Goal: Information Seeking & Learning: Learn about a topic

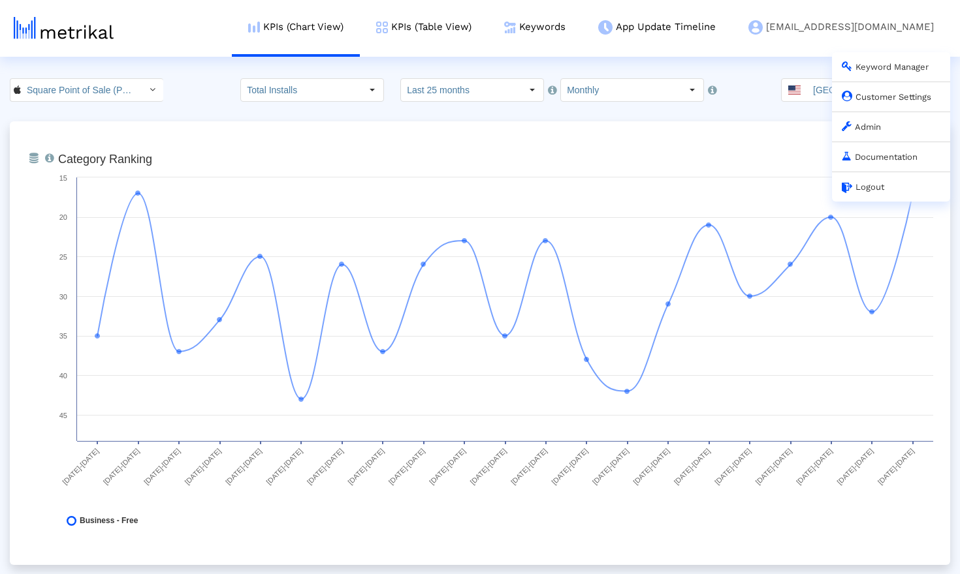
click at [878, 131] on link "Admin" at bounding box center [860, 127] width 39 height 10
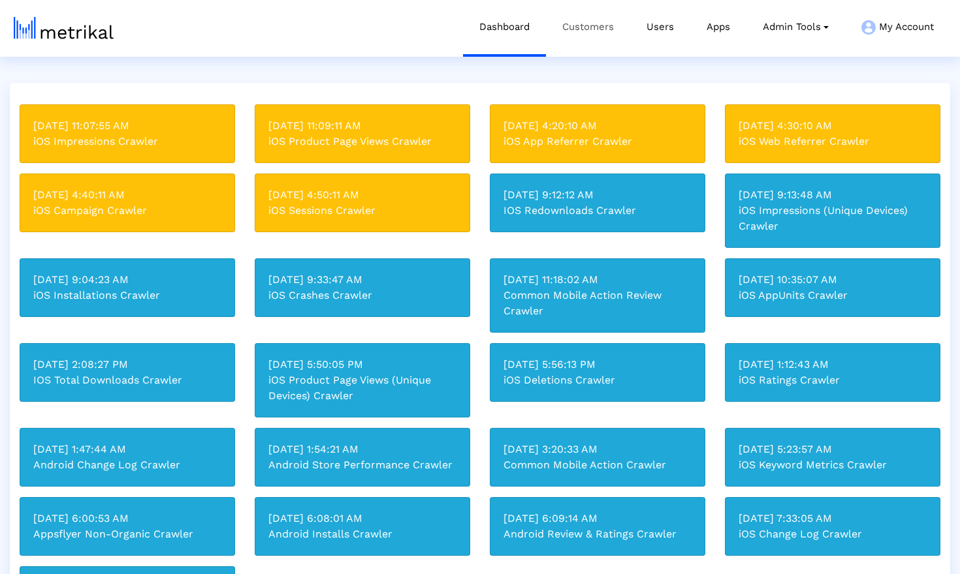
click at [569, 35] on link "Customers" at bounding box center [588, 27] width 84 height 54
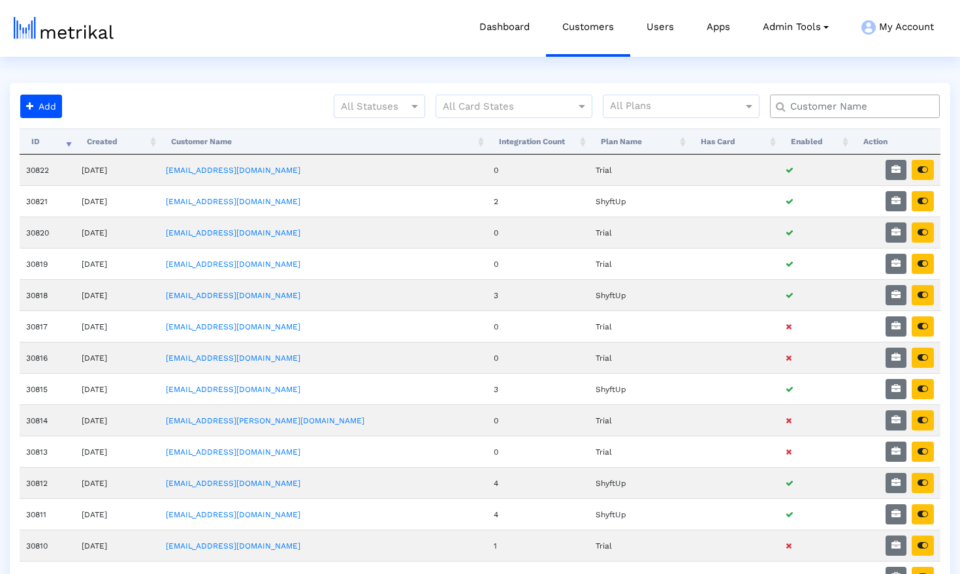
click at [861, 106] on input "text" at bounding box center [857, 107] width 153 height 14
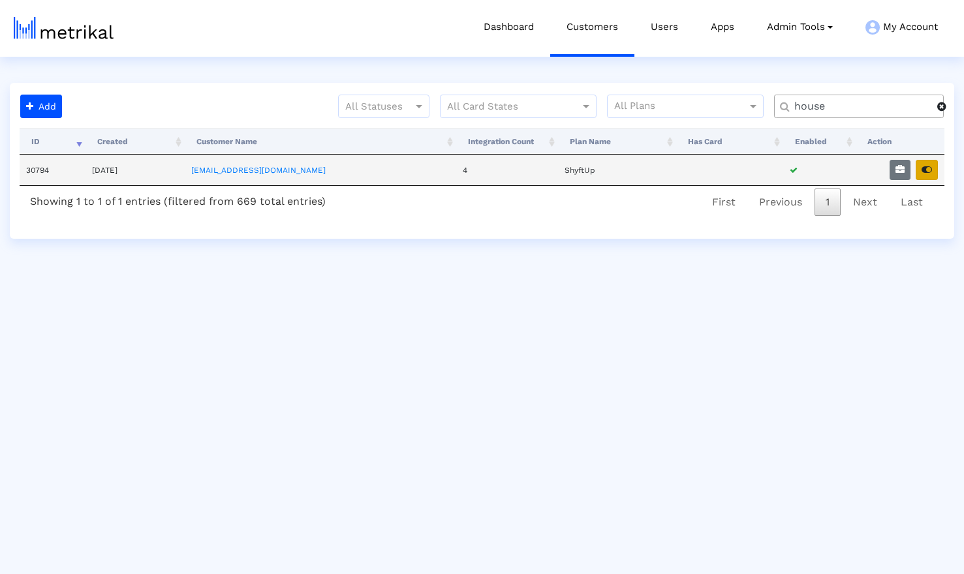
type input "house"
click at [924, 165] on icon "button" at bounding box center [927, 169] width 10 height 9
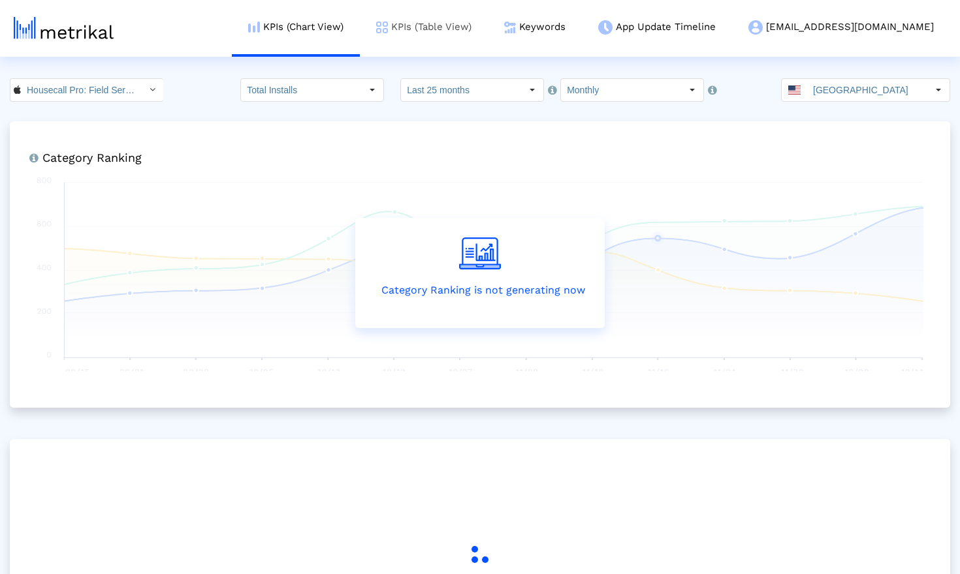
click at [480, 28] on link "KPIs (Table View)" at bounding box center [424, 27] width 128 height 54
click at [582, 32] on link "Keywords" at bounding box center [535, 27] width 94 height 54
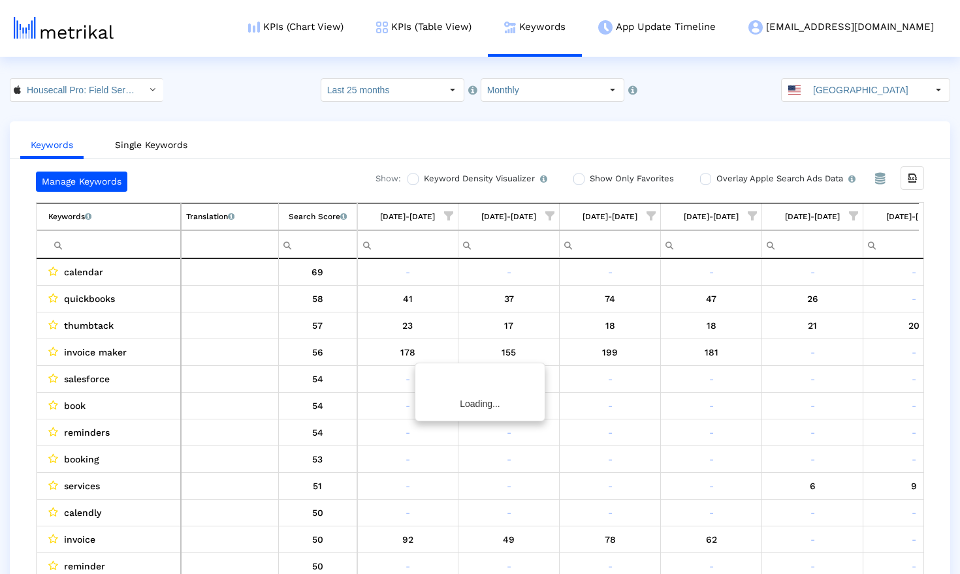
scroll to position [0, 146]
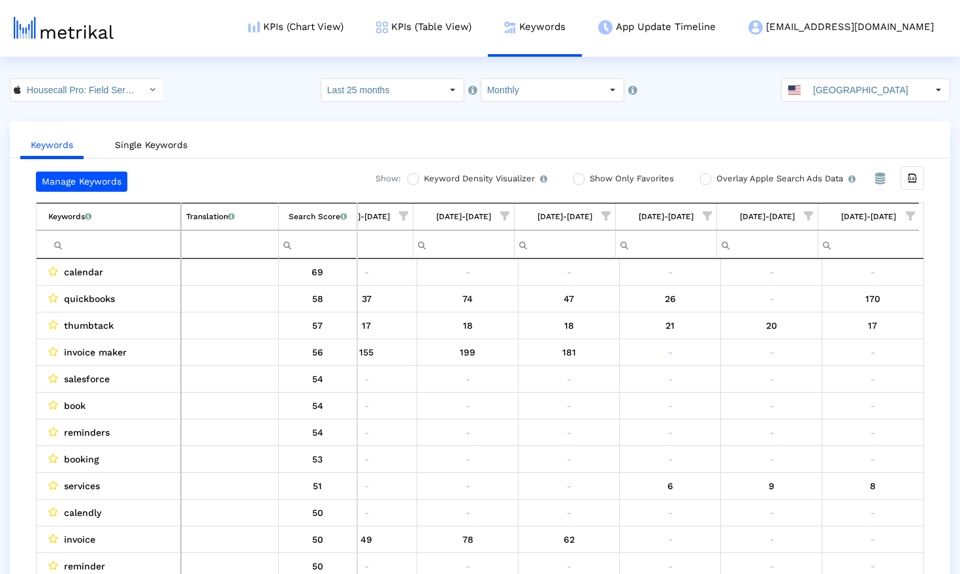
click at [125, 243] on input "Filter cell" at bounding box center [114, 245] width 132 height 22
paste input "hvac services"
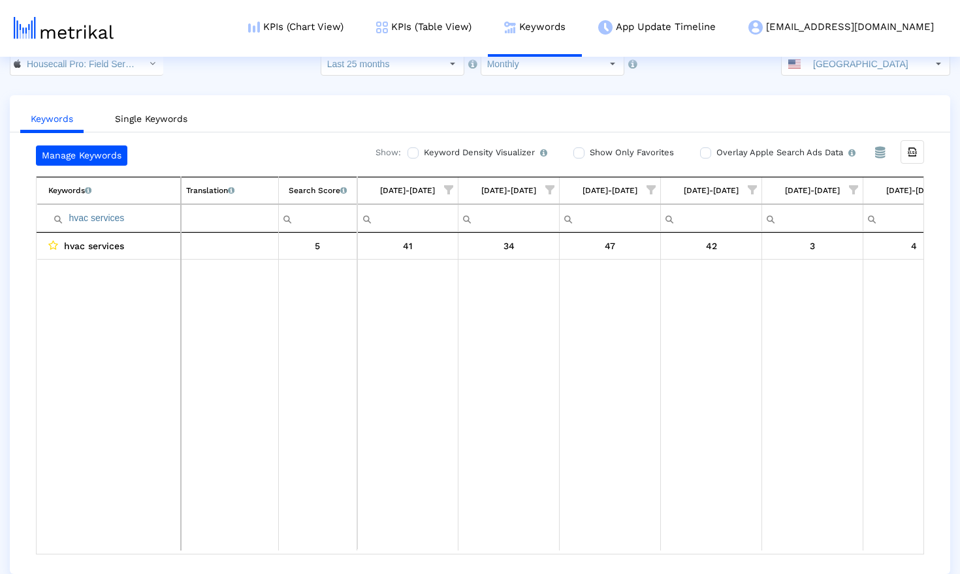
scroll to position [0, 142]
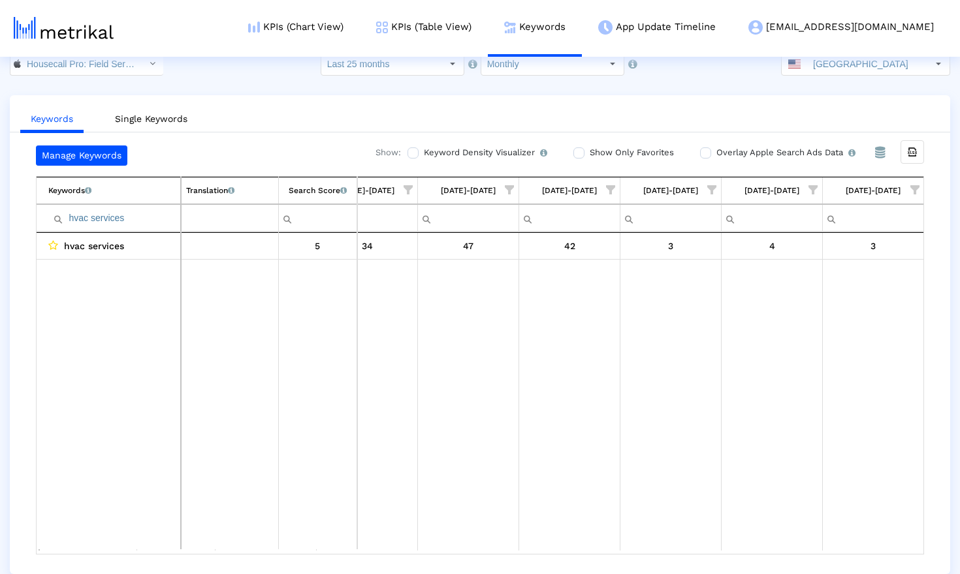
click at [143, 221] on input "hvac services" at bounding box center [114, 219] width 132 height 22
paste input "contractor"
type input "hvac contractors"
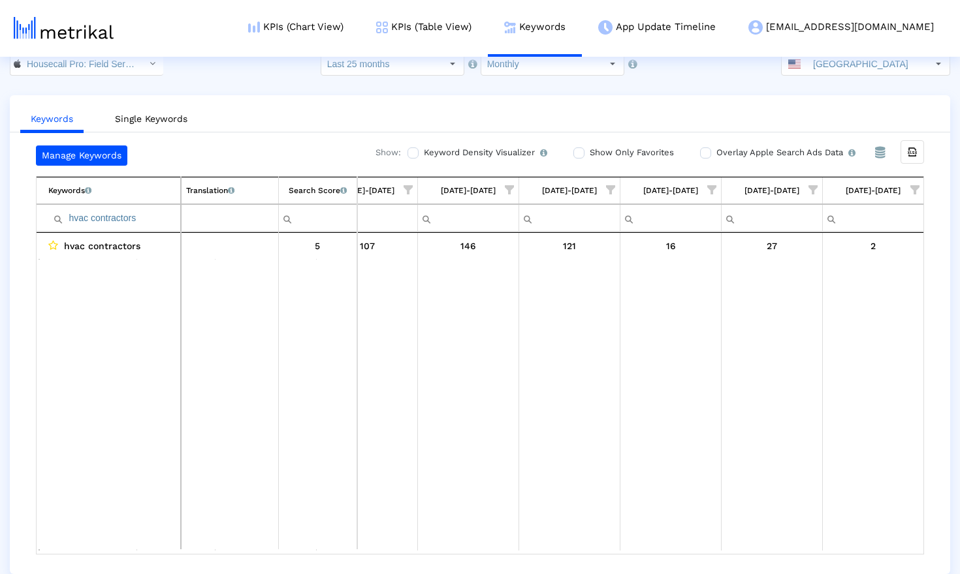
click at [314, 462] on td "Data grid" at bounding box center [318, 405] width 78 height 292
click at [531, 70] on input "Monthly" at bounding box center [541, 64] width 120 height 22
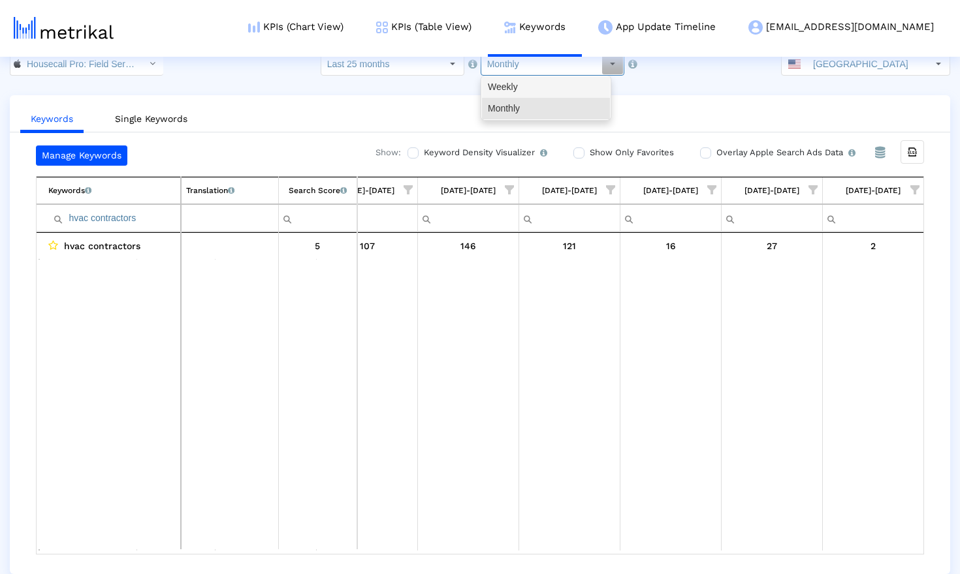
click at [534, 86] on div "Weekly" at bounding box center [546, 87] width 128 height 22
type input "Weekly"
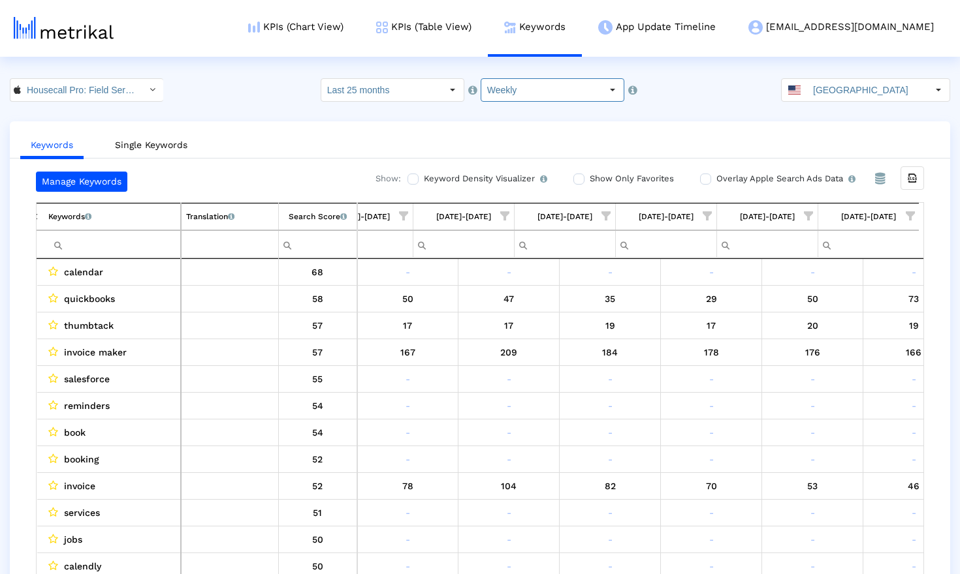
scroll to position [0, 2473]
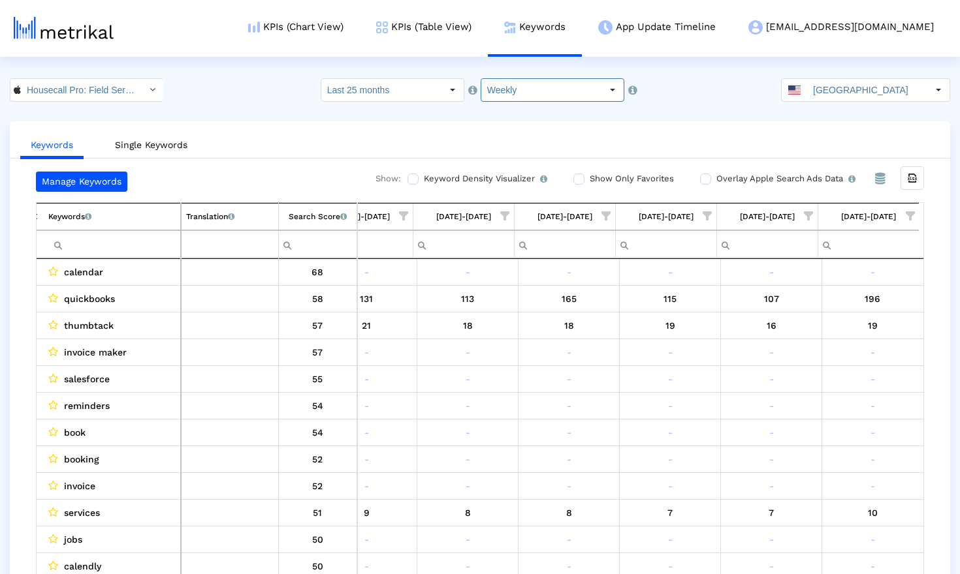
click at [166, 253] on input "Filter cell" at bounding box center [114, 245] width 132 height 22
paste input "hvac contractors"
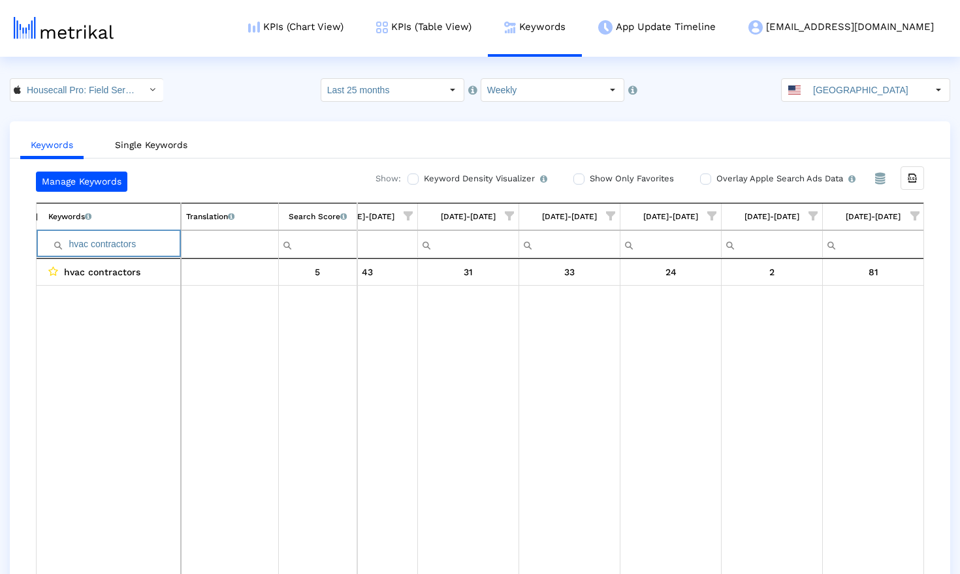
scroll to position [26, 0]
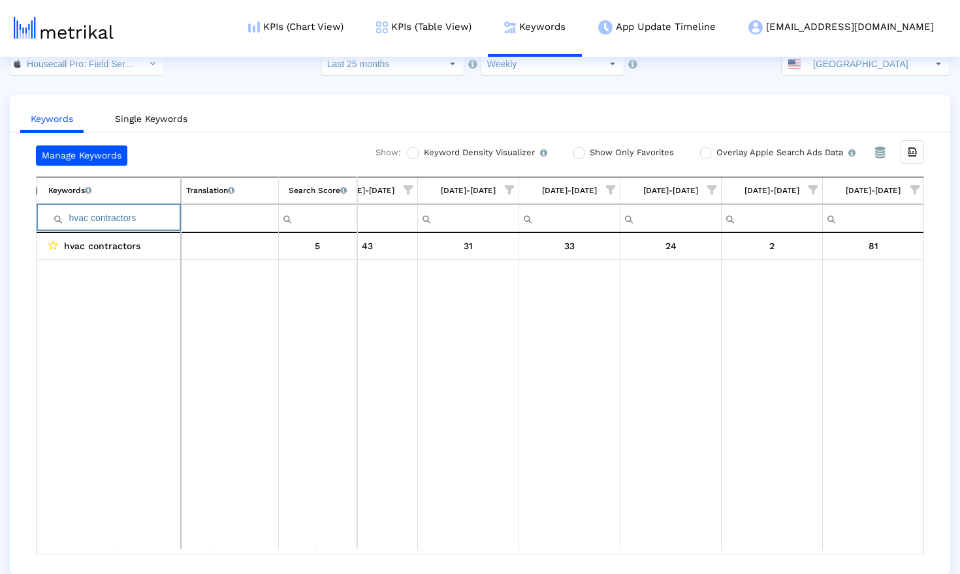
type input "hvac contractors"
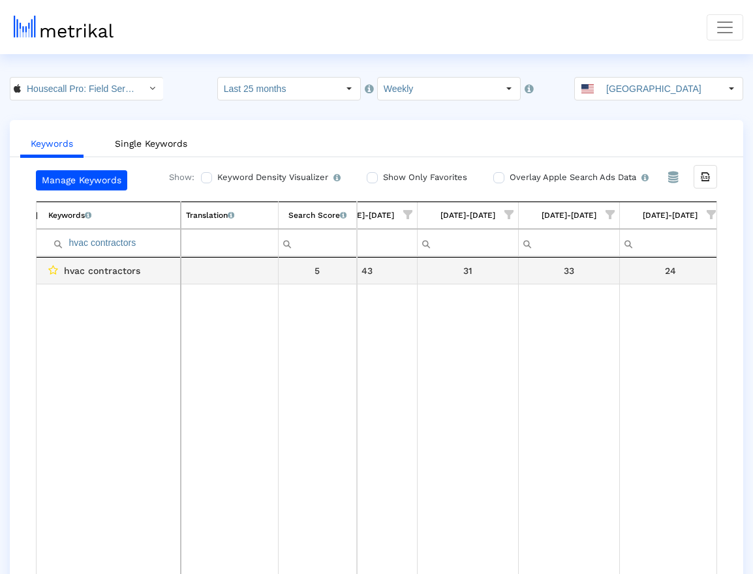
scroll to position [0, 0]
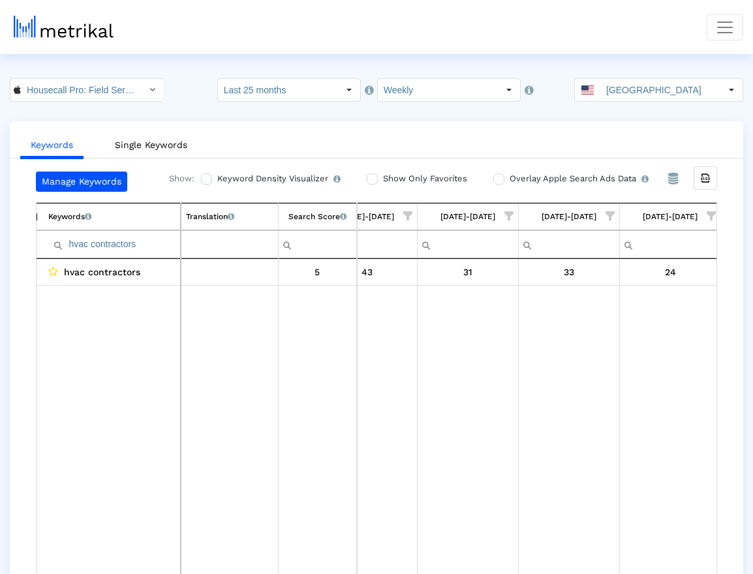
click at [725, 28] on span "Toggle navigation" at bounding box center [725, 28] width 20 height 20
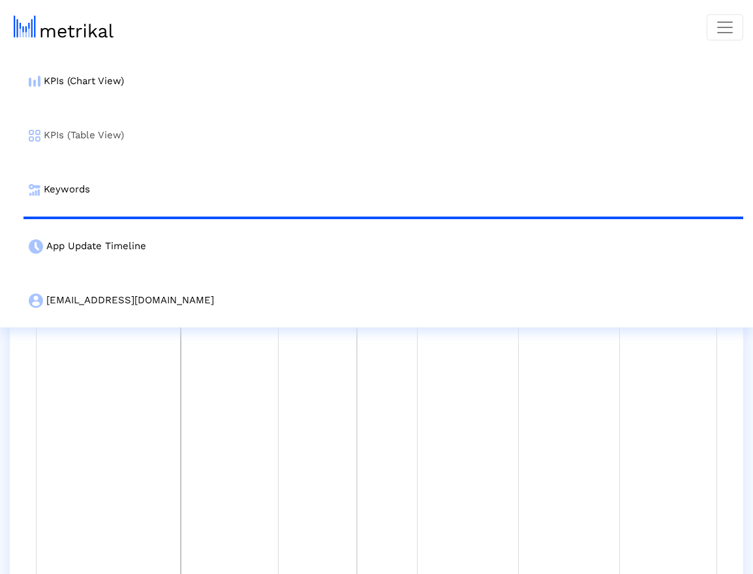
click at [99, 133] on link "KPIs (Table View)" at bounding box center [383, 135] width 720 height 54
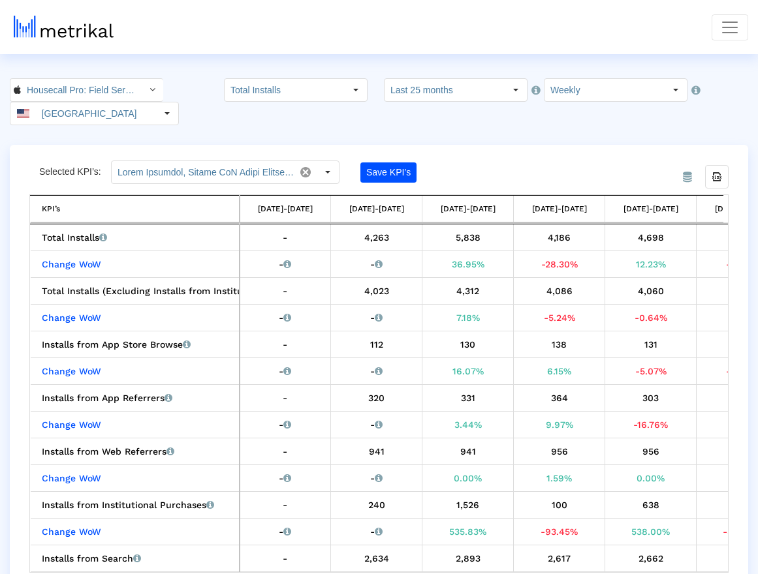
click at [723, 22] on span "Toggle navigation" at bounding box center [730, 28] width 20 height 20
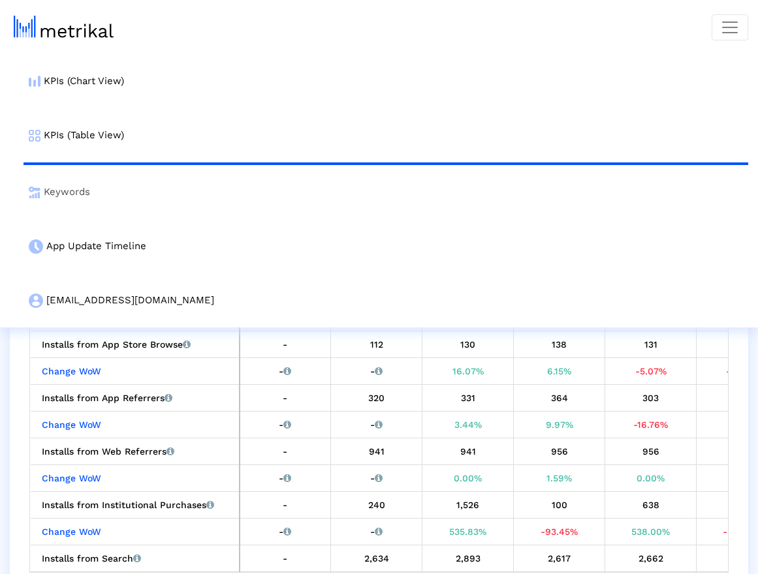
click at [86, 194] on link "Keywords" at bounding box center [385, 192] width 725 height 54
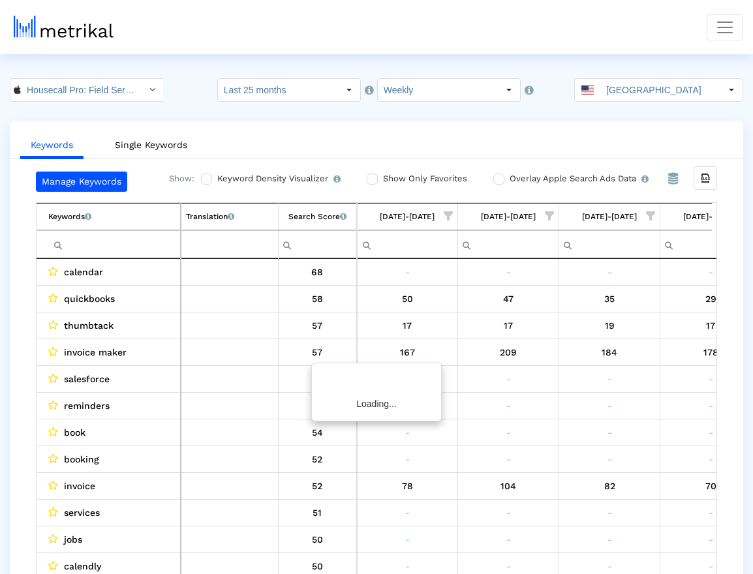
scroll to position [0, 2680]
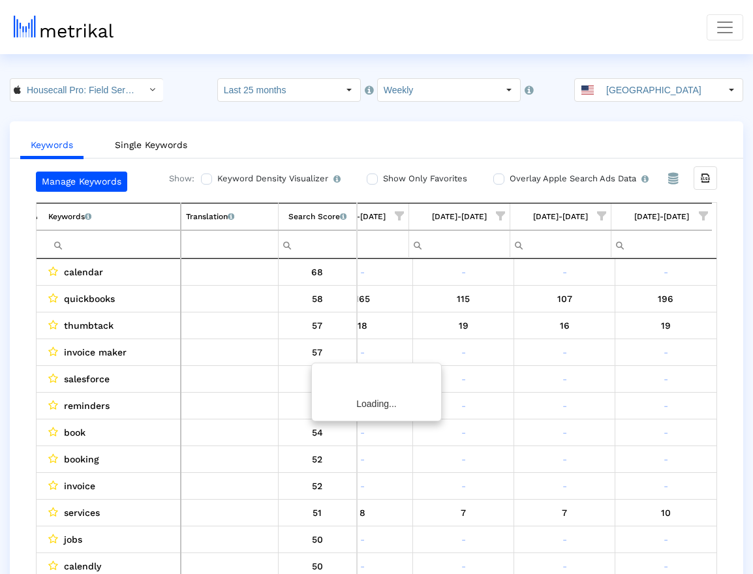
click at [332, 98] on input "Last 25 months" at bounding box center [278, 90] width 120 height 22
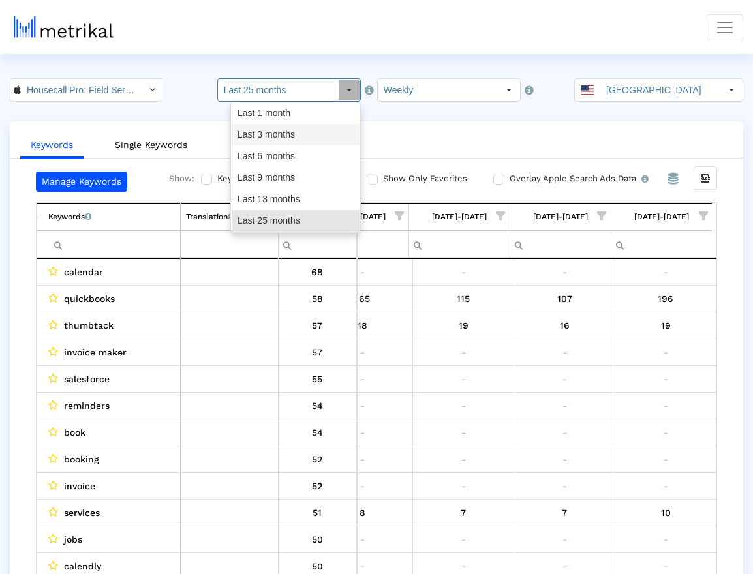
click at [301, 134] on div "Last 3 months" at bounding box center [296, 135] width 128 height 22
type input "Last 3 months"
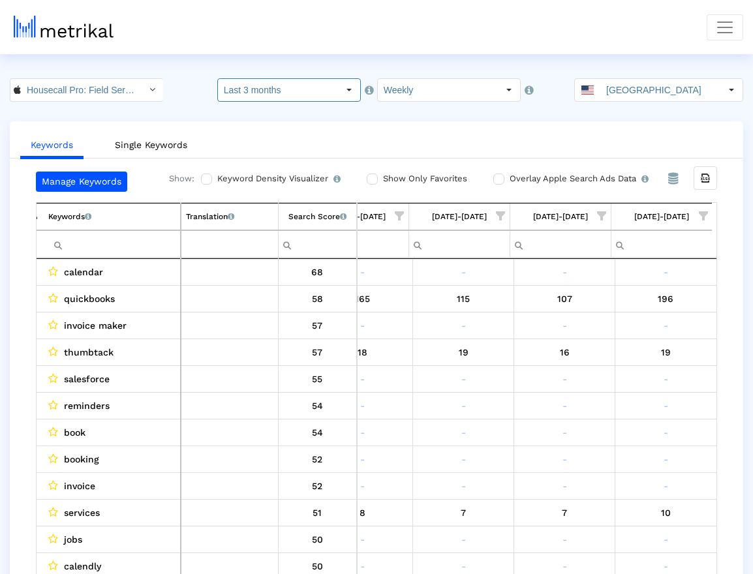
scroll to position [26, 0]
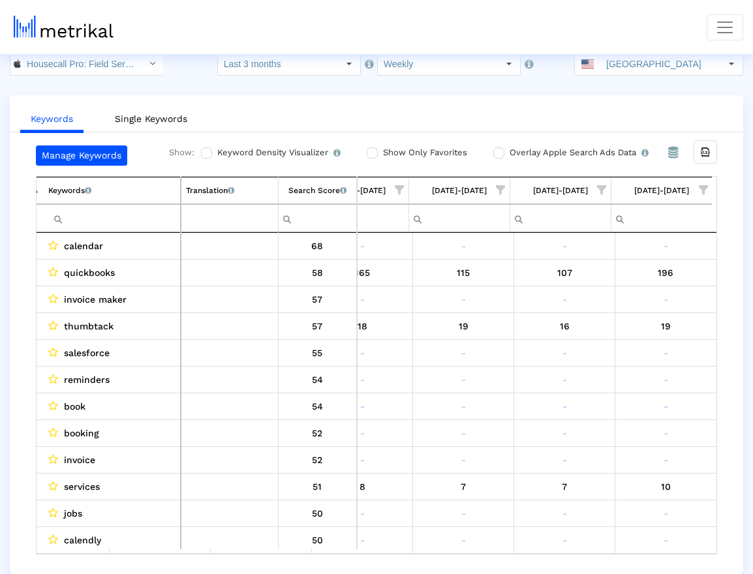
click at [601, 190] on span "Show filter options for column '08/31/25-09/06/25'" at bounding box center [601, 189] width 9 height 9
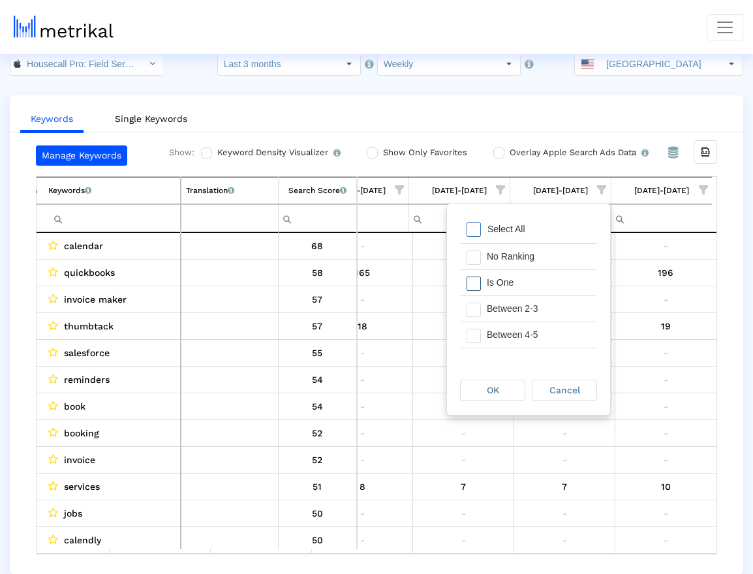
click at [477, 289] on span "Filter options" at bounding box center [474, 284] width 14 height 14
click at [505, 388] on div "OK" at bounding box center [493, 391] width 64 height 20
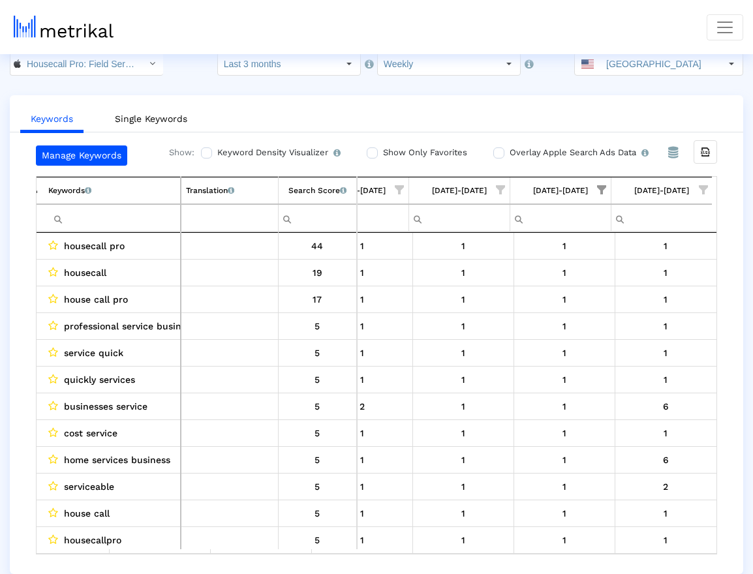
click at [603, 185] on span "Show filter options for column '08/31/25-09/06/25'" at bounding box center [601, 189] width 9 height 9
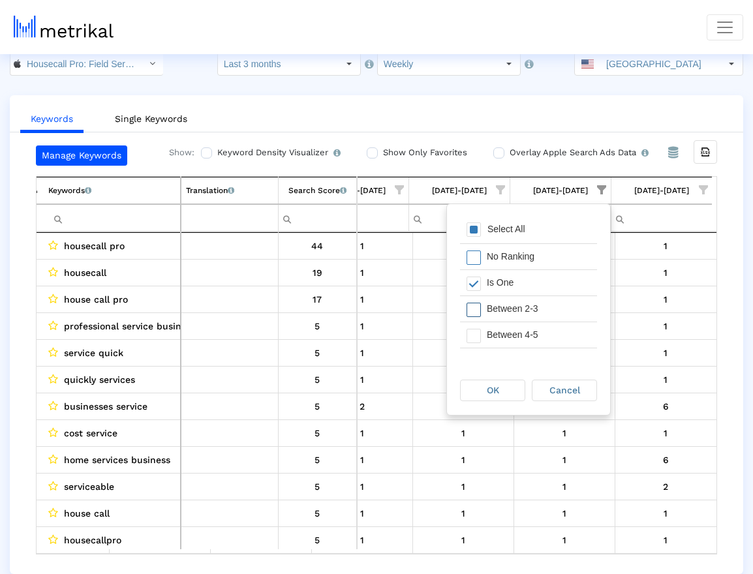
click at [478, 306] on span "Filter options" at bounding box center [474, 310] width 14 height 14
click at [504, 393] on div "OK" at bounding box center [493, 391] width 64 height 20
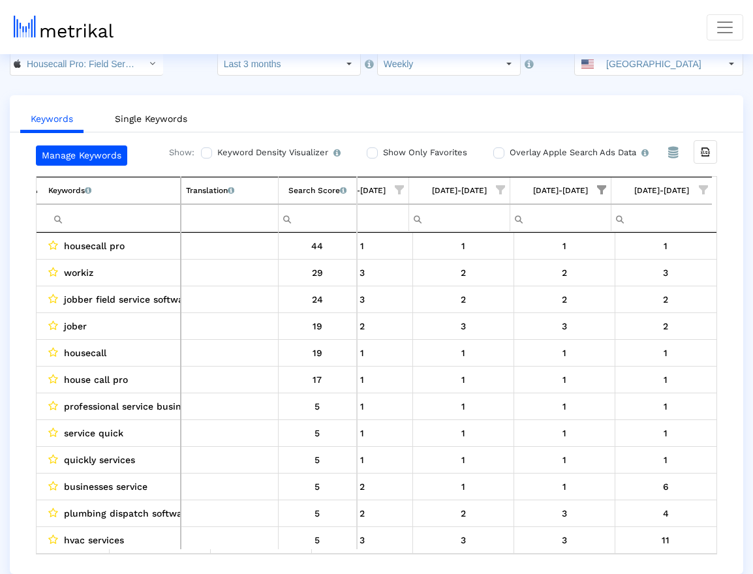
click at [702, 191] on span "Show filter options for column '09/07/25-09/13/25'" at bounding box center [703, 189] width 9 height 9
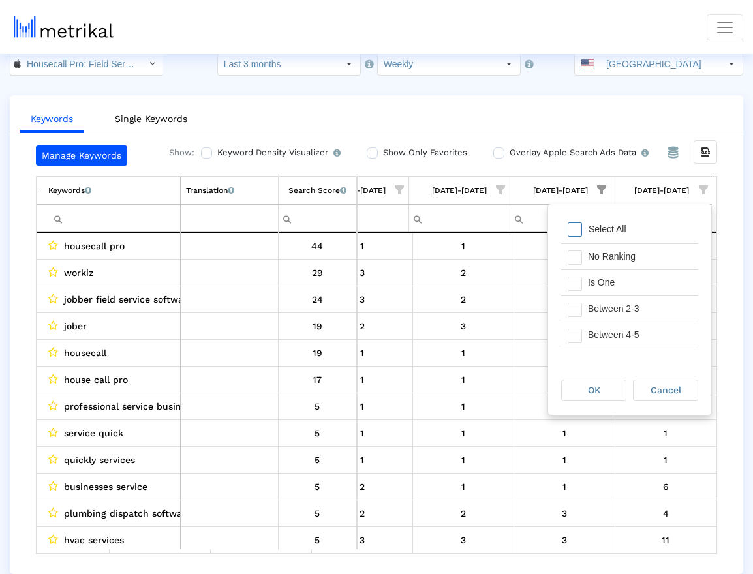
click at [579, 227] on span "Filter options" at bounding box center [575, 230] width 14 height 14
click at [579, 290] on span "Filter options" at bounding box center [575, 284] width 14 height 14
click at [578, 313] on span "Filter options" at bounding box center [575, 310] width 14 height 14
click at [599, 391] on span "OK" at bounding box center [594, 390] width 12 height 10
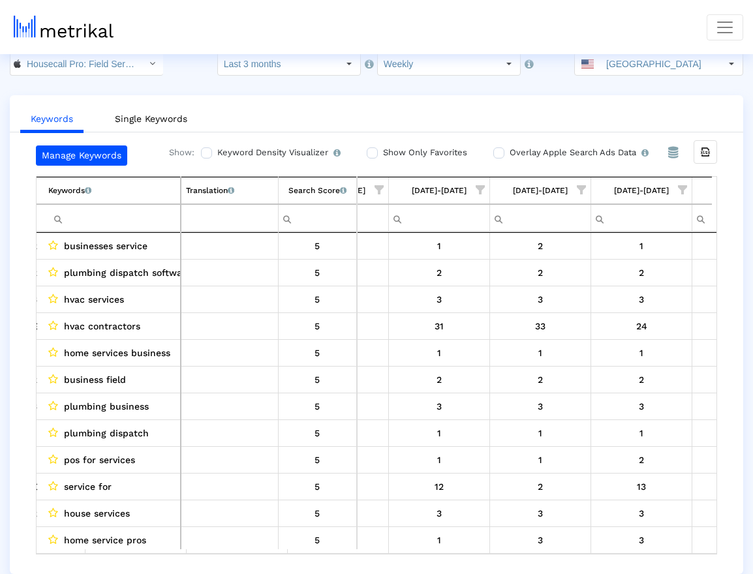
scroll to position [0, 634]
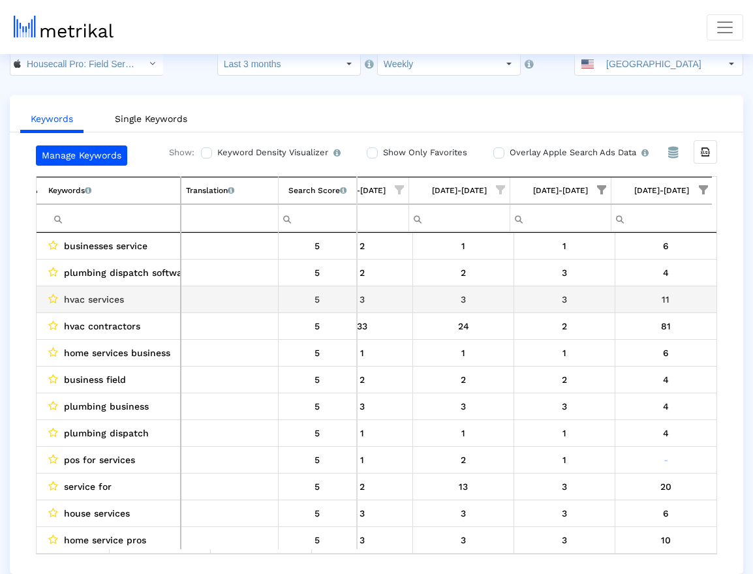
drag, startPoint x: 117, startPoint y: 304, endPoint x: 68, endPoint y: 304, distance: 49.0
click at [68, 304] on div "hvac services" at bounding box center [111, 299] width 127 height 17
drag, startPoint x: 65, startPoint y: 298, endPoint x: 134, endPoint y: 300, distance: 69.2
click at [134, 300] on div "hvac services" at bounding box center [111, 299] width 127 height 17
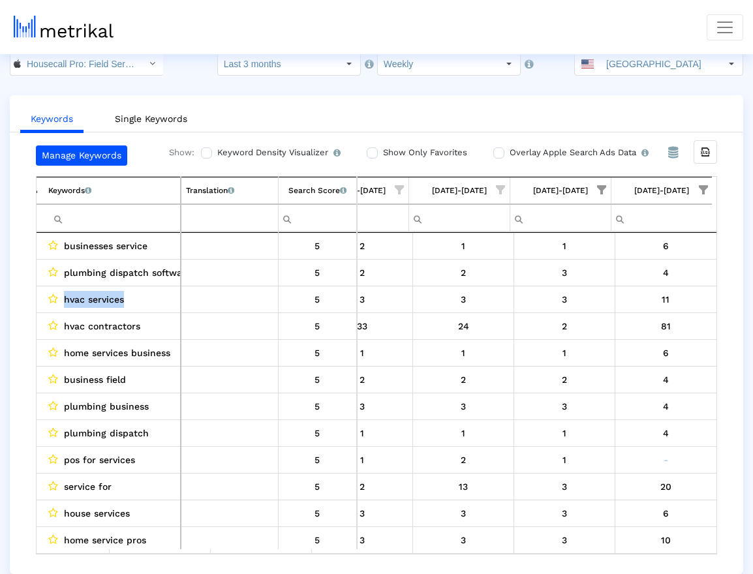
copy span "hvac services"
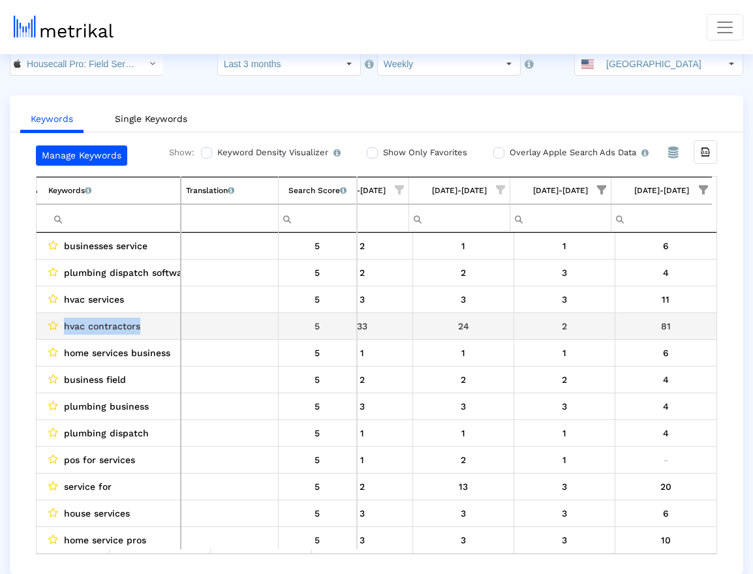
drag, startPoint x: 144, startPoint y: 328, endPoint x: 63, endPoint y: 328, distance: 81.6
click at [63, 328] on div "hvac contractors" at bounding box center [111, 326] width 127 height 17
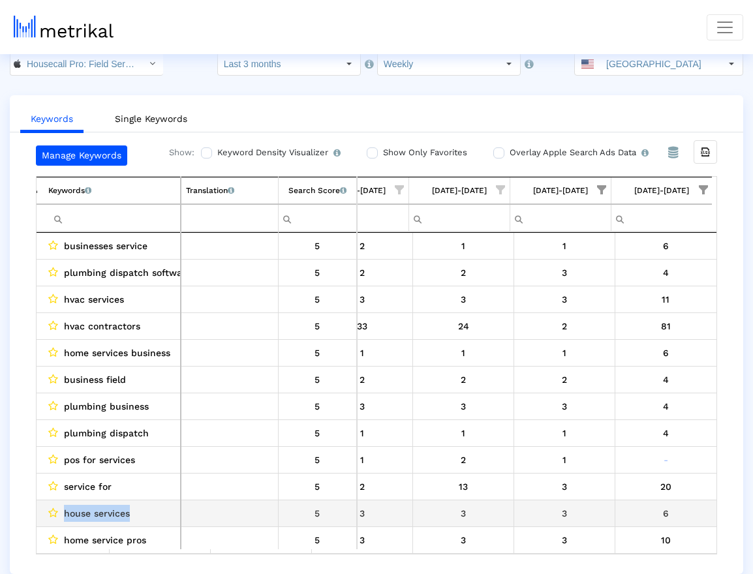
drag, startPoint x: 138, startPoint y: 517, endPoint x: 65, endPoint y: 515, distance: 72.5
click at [65, 515] on div "house services" at bounding box center [111, 513] width 127 height 17
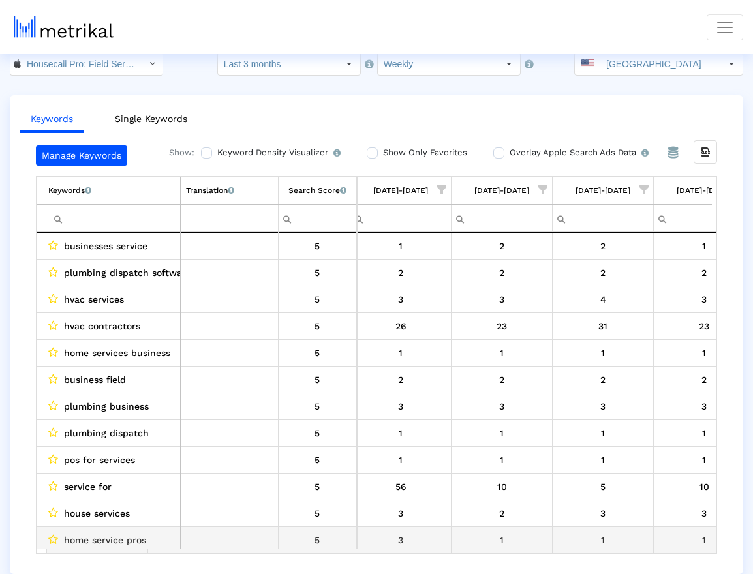
scroll to position [3, 310]
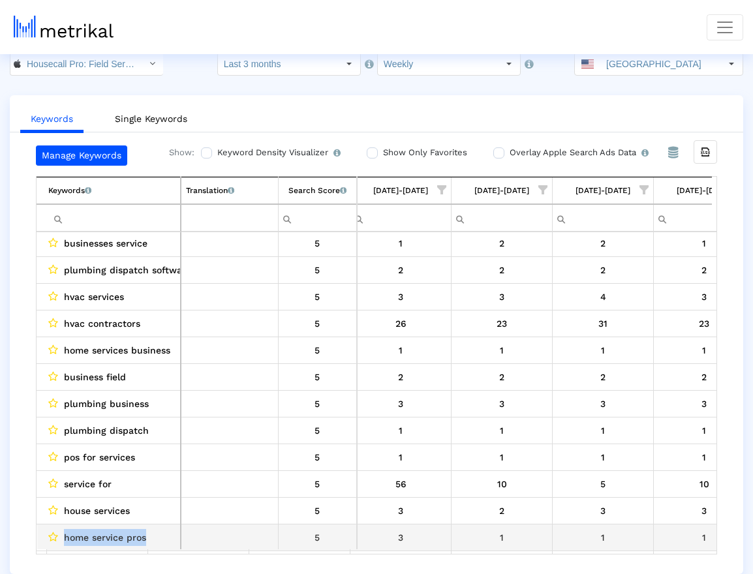
drag, startPoint x: 148, startPoint y: 537, endPoint x: 64, endPoint y: 537, distance: 83.6
click at [64, 537] on div "home service pros" at bounding box center [111, 537] width 127 height 17
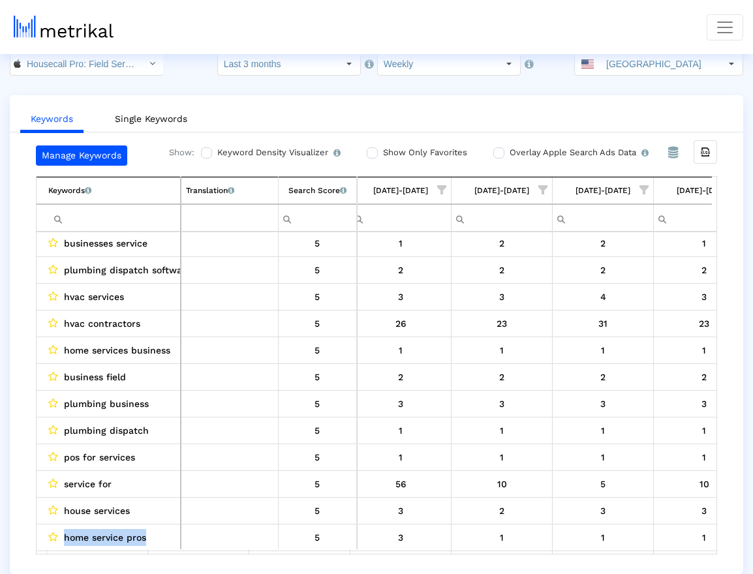
copy span "home service pros"
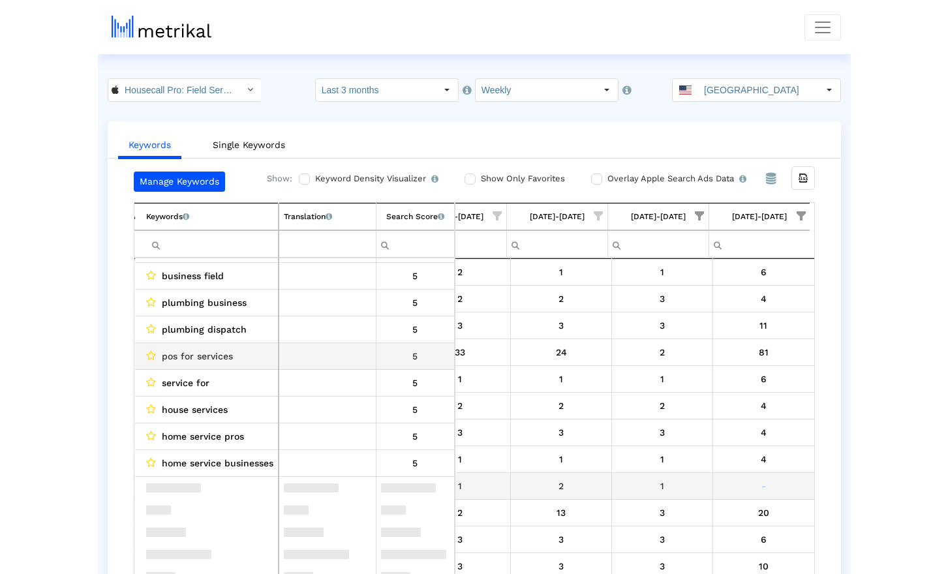
scroll to position [0, 0]
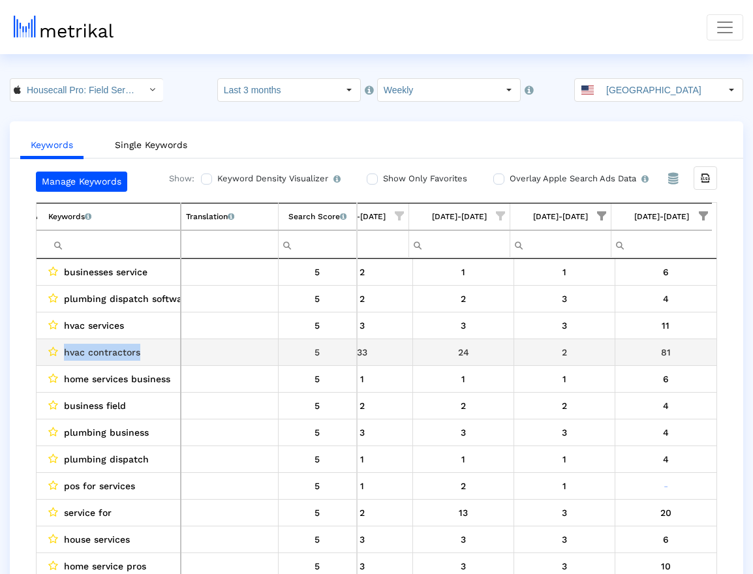
drag, startPoint x: 155, startPoint y: 359, endPoint x: 65, endPoint y: 351, distance: 89.8
click at [65, 351] on div "hvac contractors" at bounding box center [111, 352] width 127 height 17
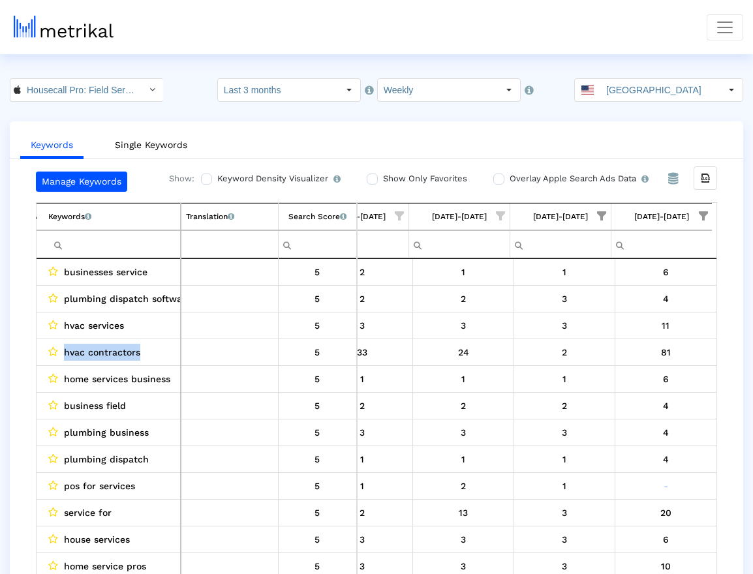
copy span "hvac contractors"
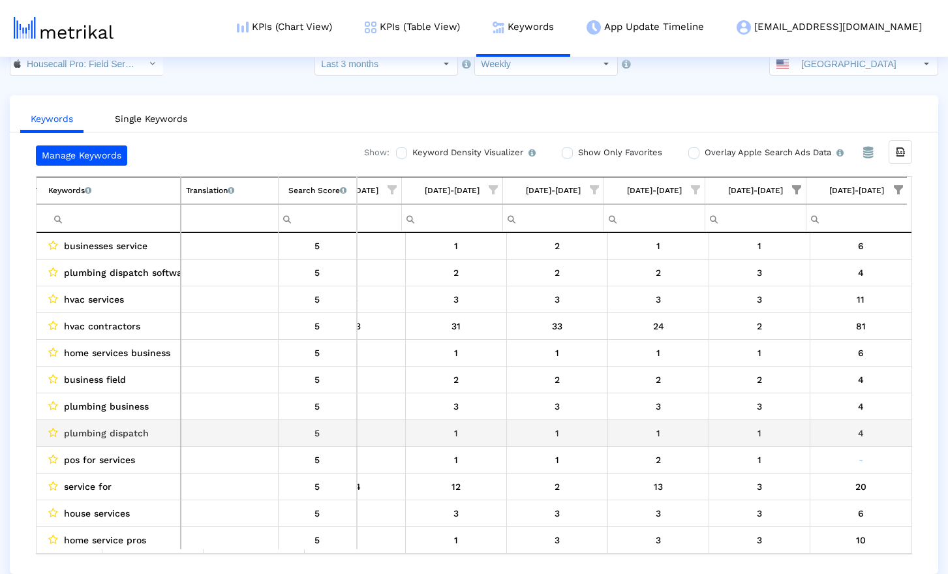
scroll to position [4, 0]
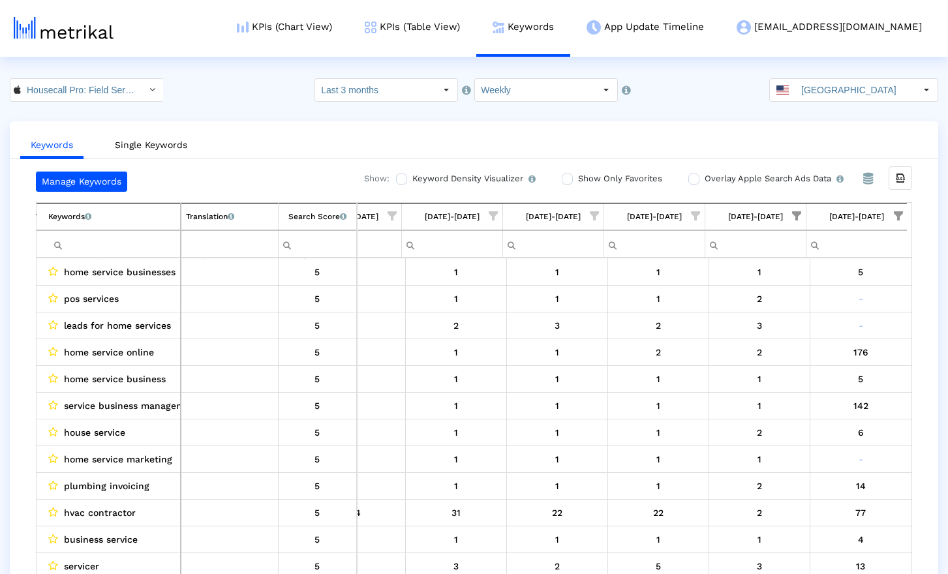
click at [796, 214] on span "Show filter options for column '08/31/25-09/06/25'" at bounding box center [796, 215] width 9 height 9
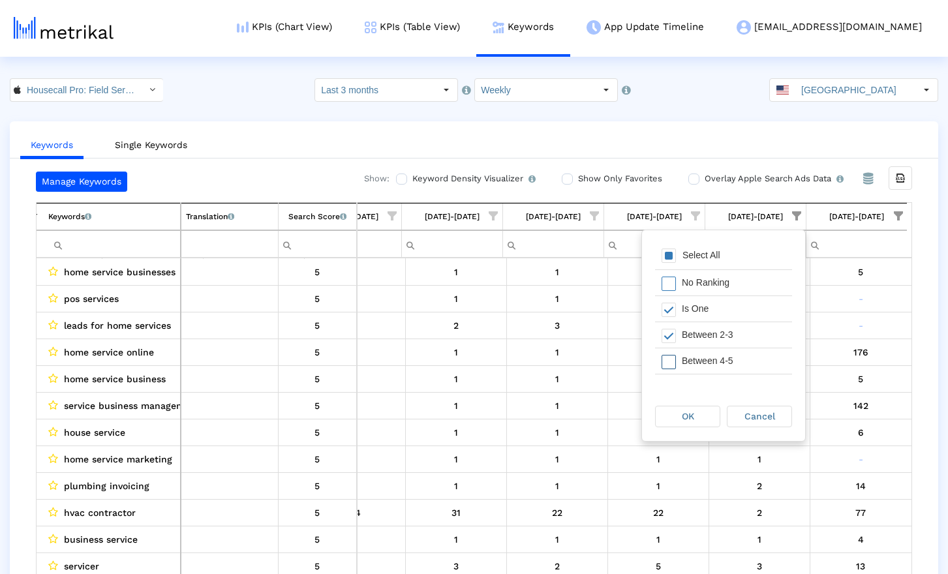
click at [680, 362] on div "Between 4-5" at bounding box center [734, 361] width 117 height 25
click at [691, 414] on span "OK" at bounding box center [688, 416] width 12 height 10
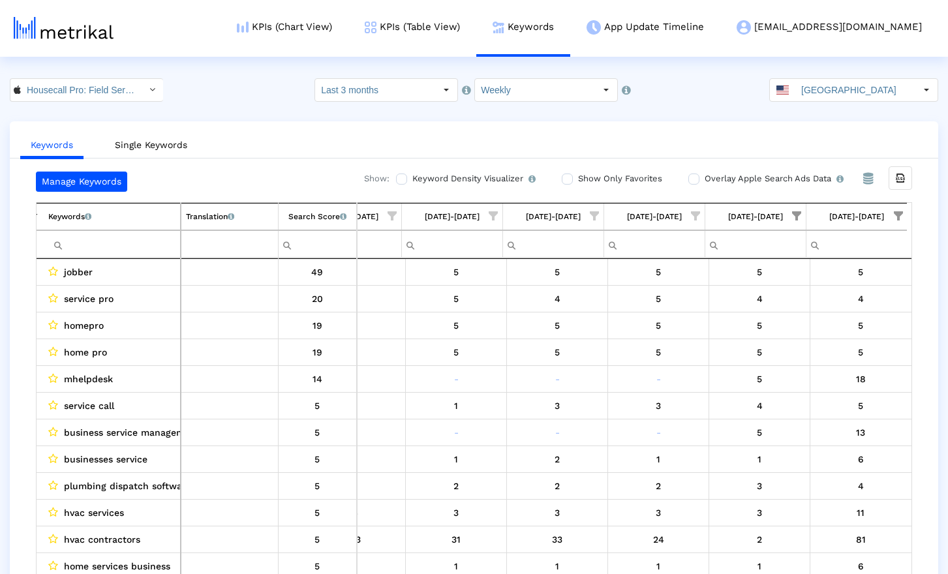
click at [903, 211] on span "Show filter options for column '09/07/25-09/13/25'" at bounding box center [898, 215] width 9 height 9
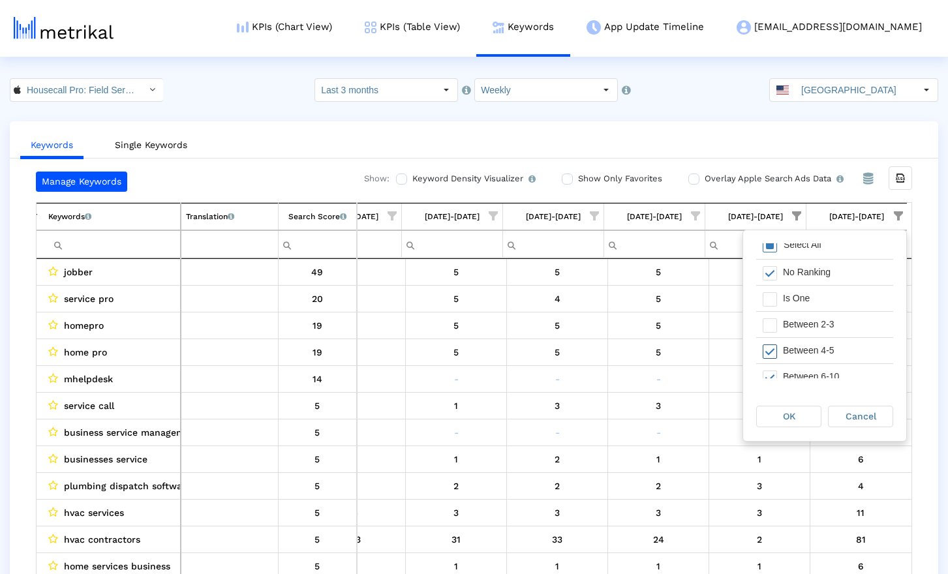
click at [788, 346] on div "Between 4-5" at bounding box center [835, 350] width 117 height 25
click at [796, 416] on div "OK" at bounding box center [789, 417] width 64 height 20
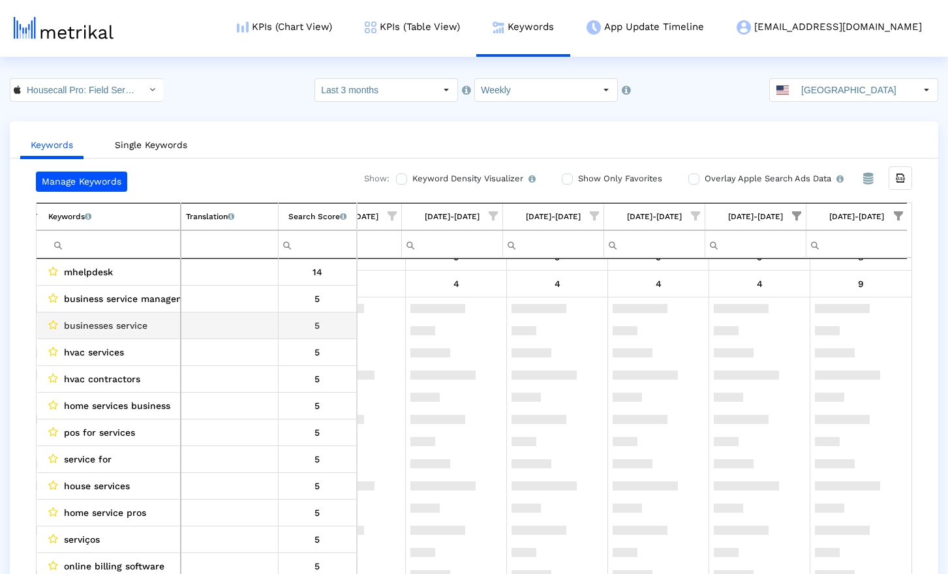
scroll to position [312, 0]
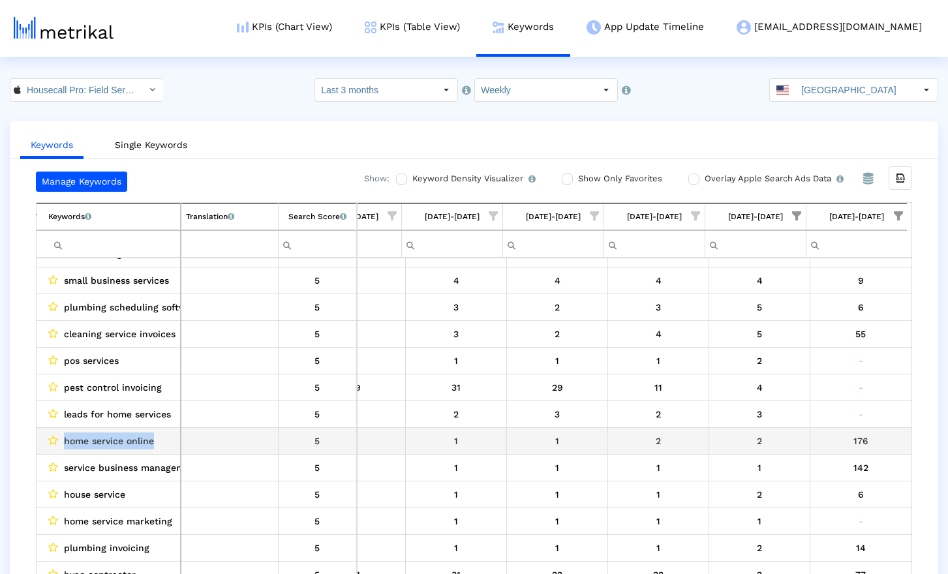
drag, startPoint x: 166, startPoint y: 445, endPoint x: 241, endPoint y: 360, distance: 113.3
click at [62, 443] on div "home service online" at bounding box center [111, 441] width 127 height 17
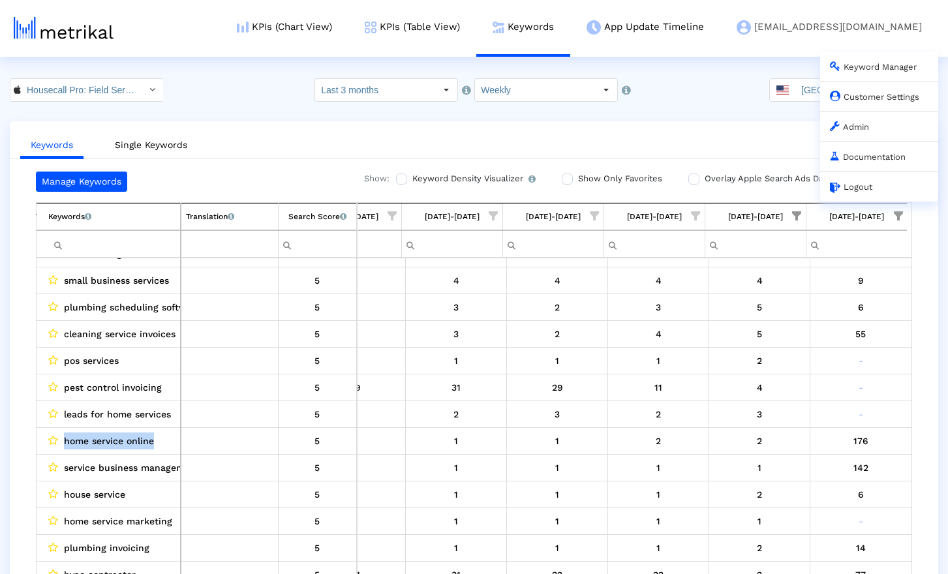
copy span "home service online"
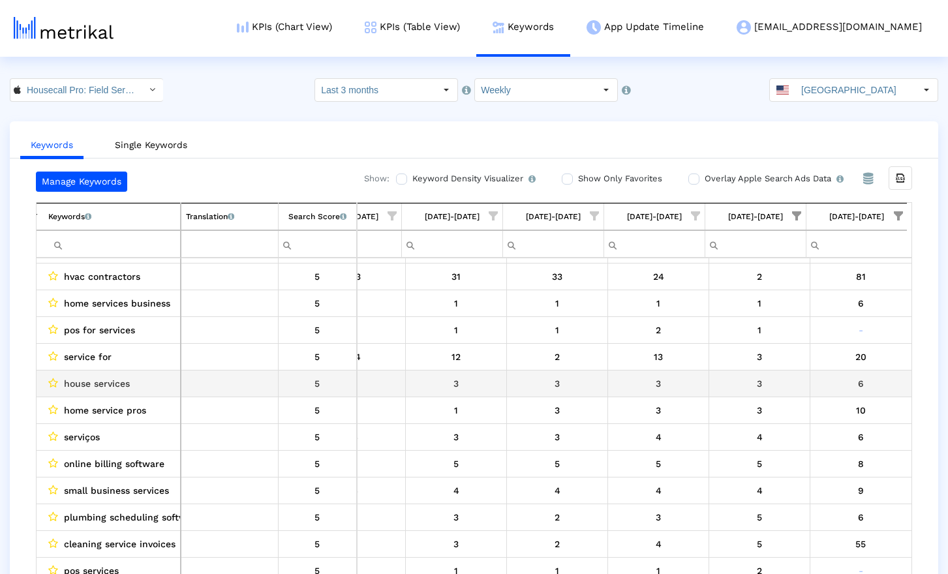
scroll to position [0, 0]
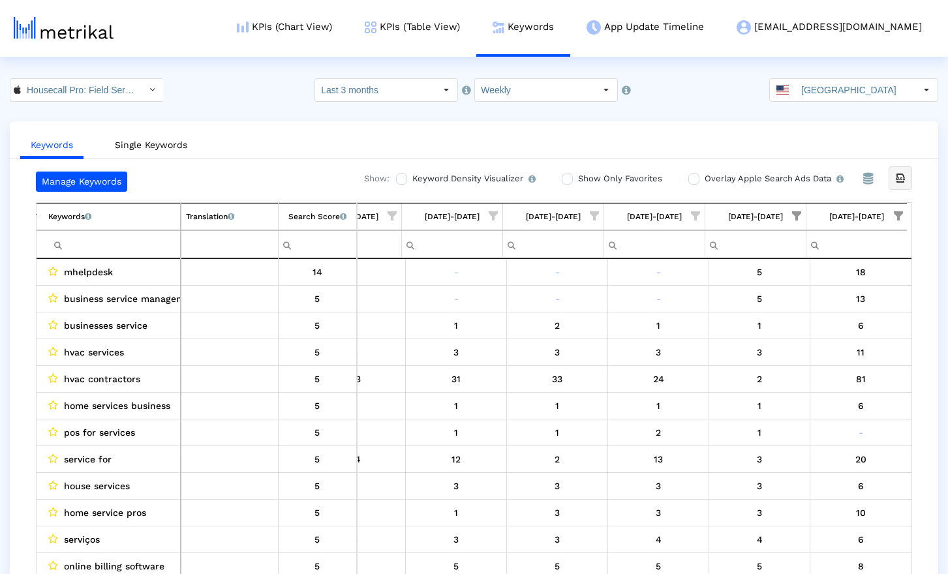
drag, startPoint x: 905, startPoint y: 176, endPoint x: 869, endPoint y: 201, distance: 44.0
click at [905, 176] on icon "Export all data" at bounding box center [901, 178] width 12 height 12
